Goal: Information Seeking & Learning: Stay updated

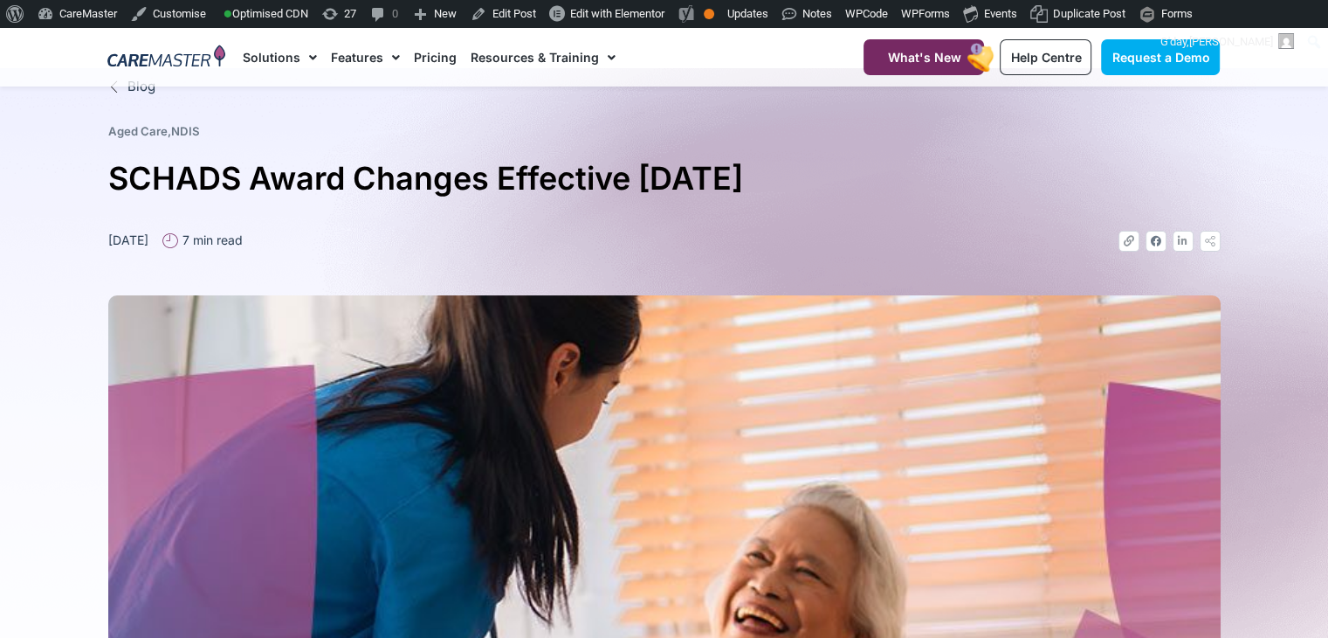
scroll to position [60, 0]
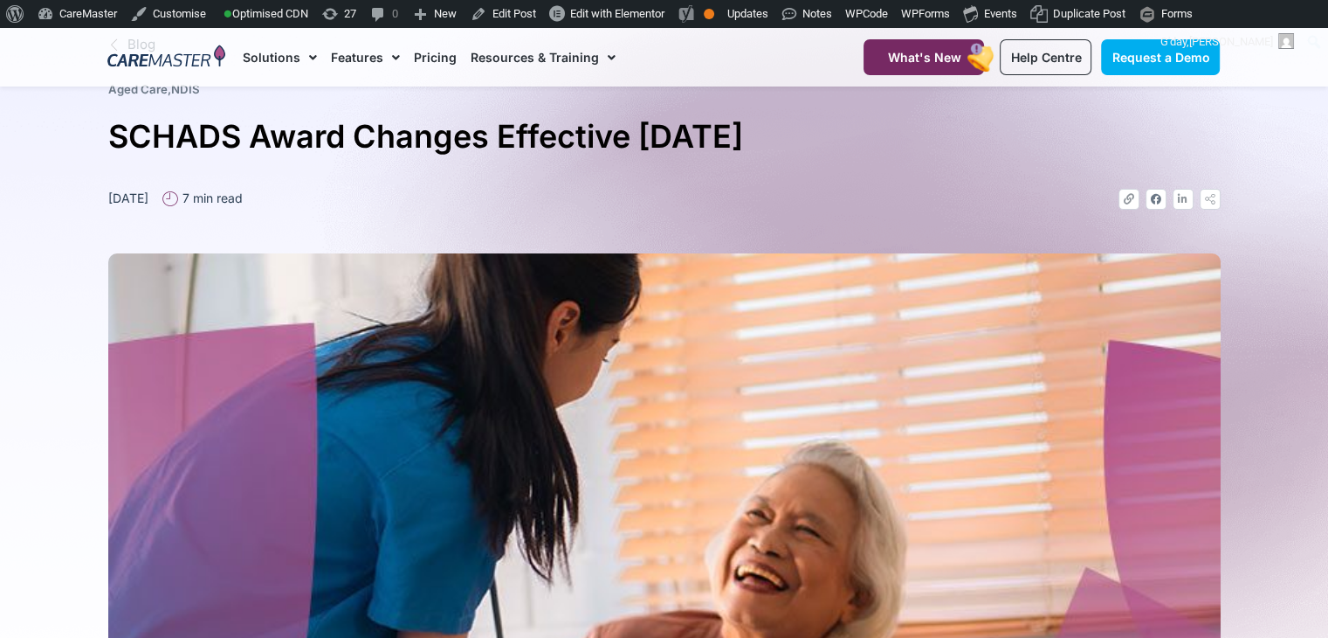
drag, startPoint x: 224, startPoint y: 198, endPoint x: 107, endPoint y: 195, distance: 116.2
click at [107, 195] on ul "December 24, 2024 7 min read" at bounding box center [175, 198] width 148 height 18
copy time "[DATE]"
